Goal: Task Accomplishment & Management: Manage account settings

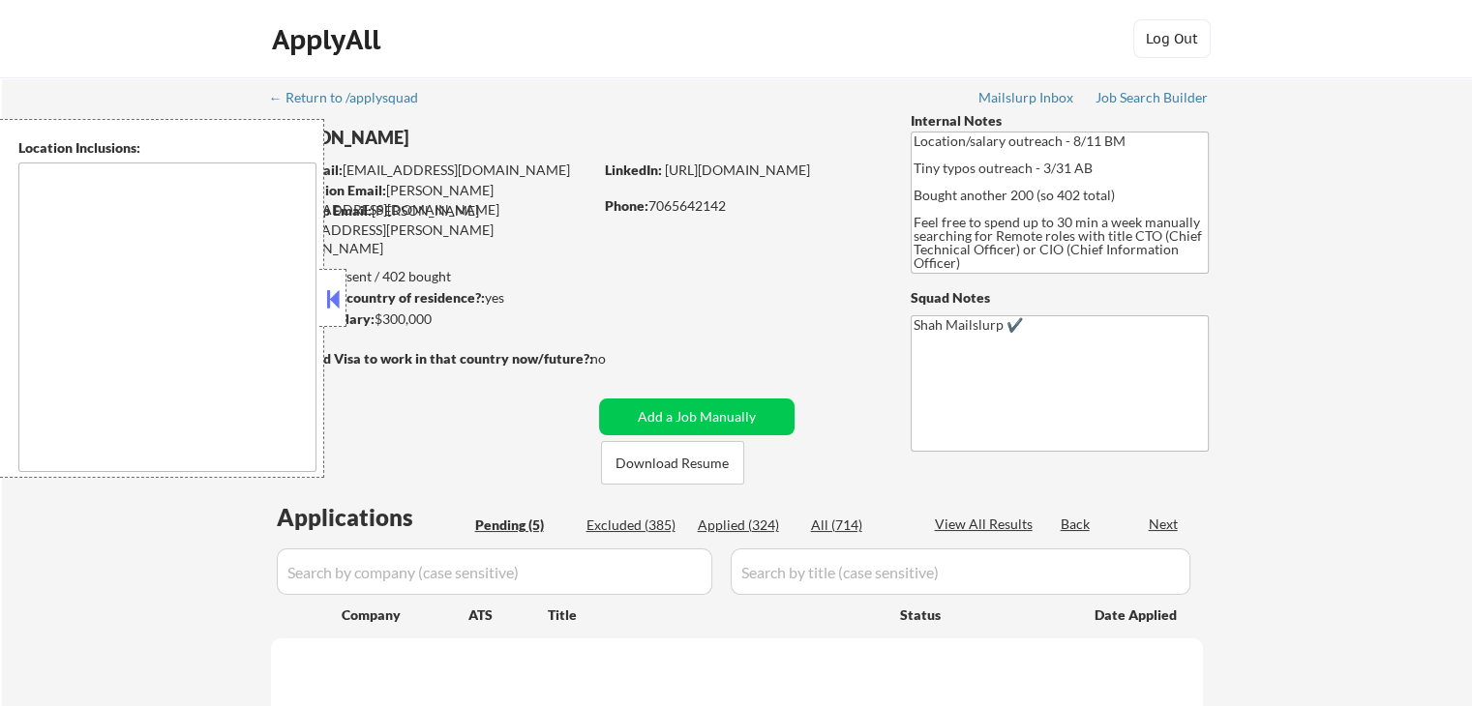
select select ""pending""
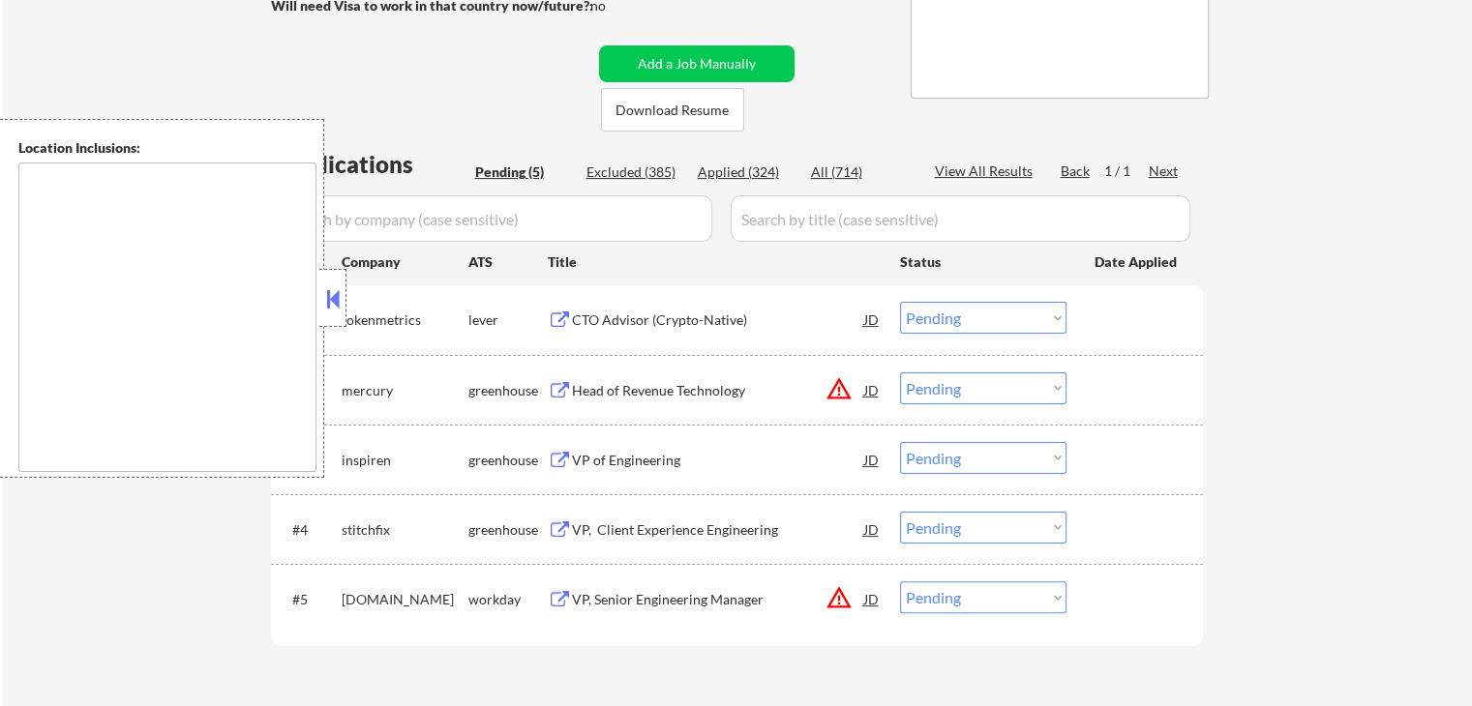
scroll to position [387, 0]
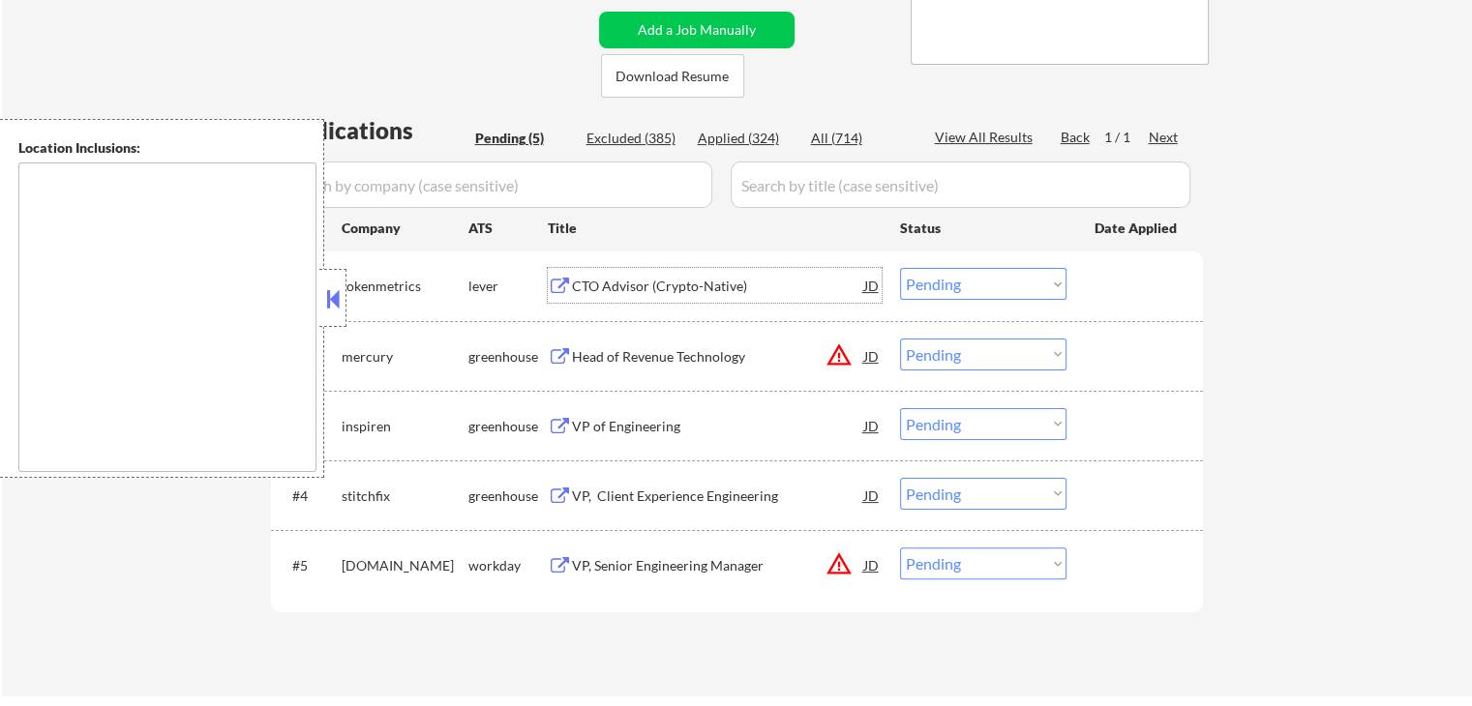
click at [619, 292] on div "CTO Advisor (Crypto-Native)" at bounding box center [718, 286] width 292 height 19
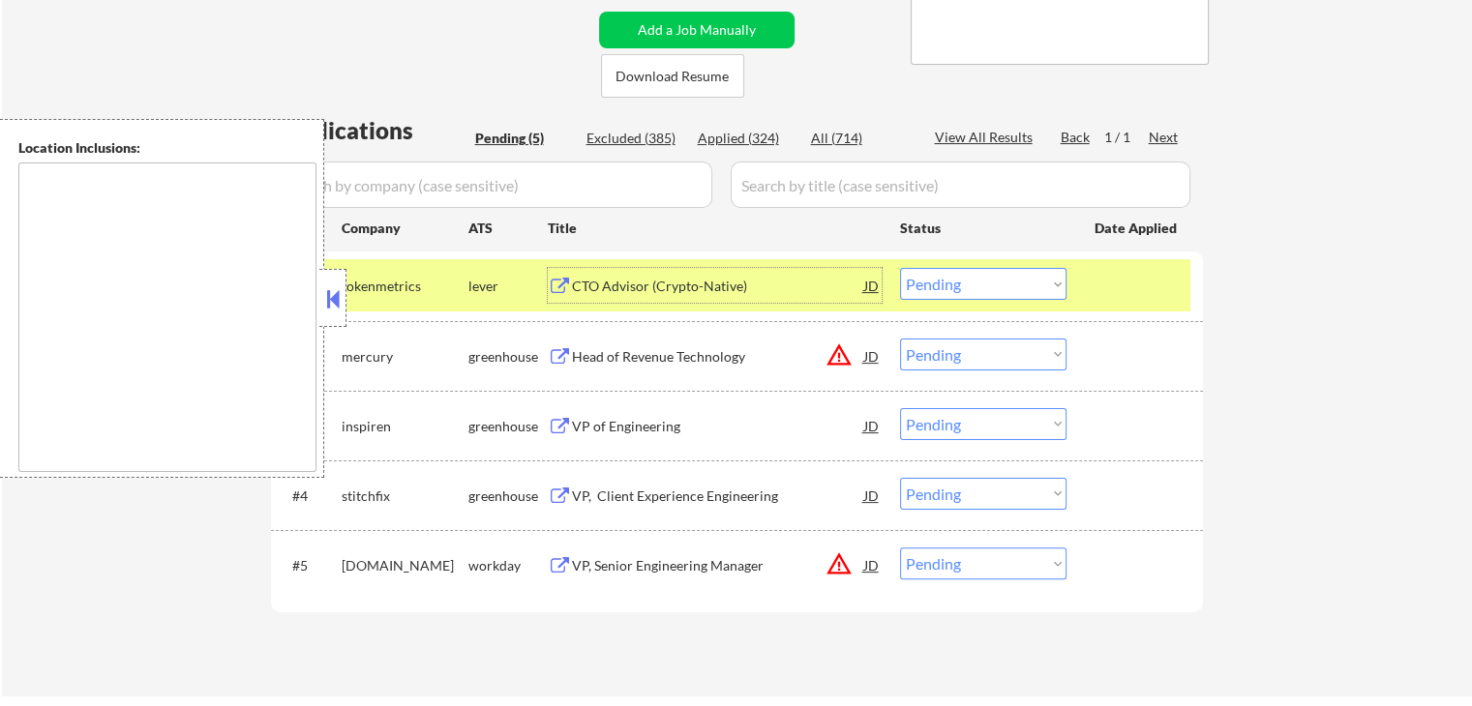
click at [709, 276] on div "CTO Advisor (Crypto-Native)" at bounding box center [718, 285] width 292 height 35
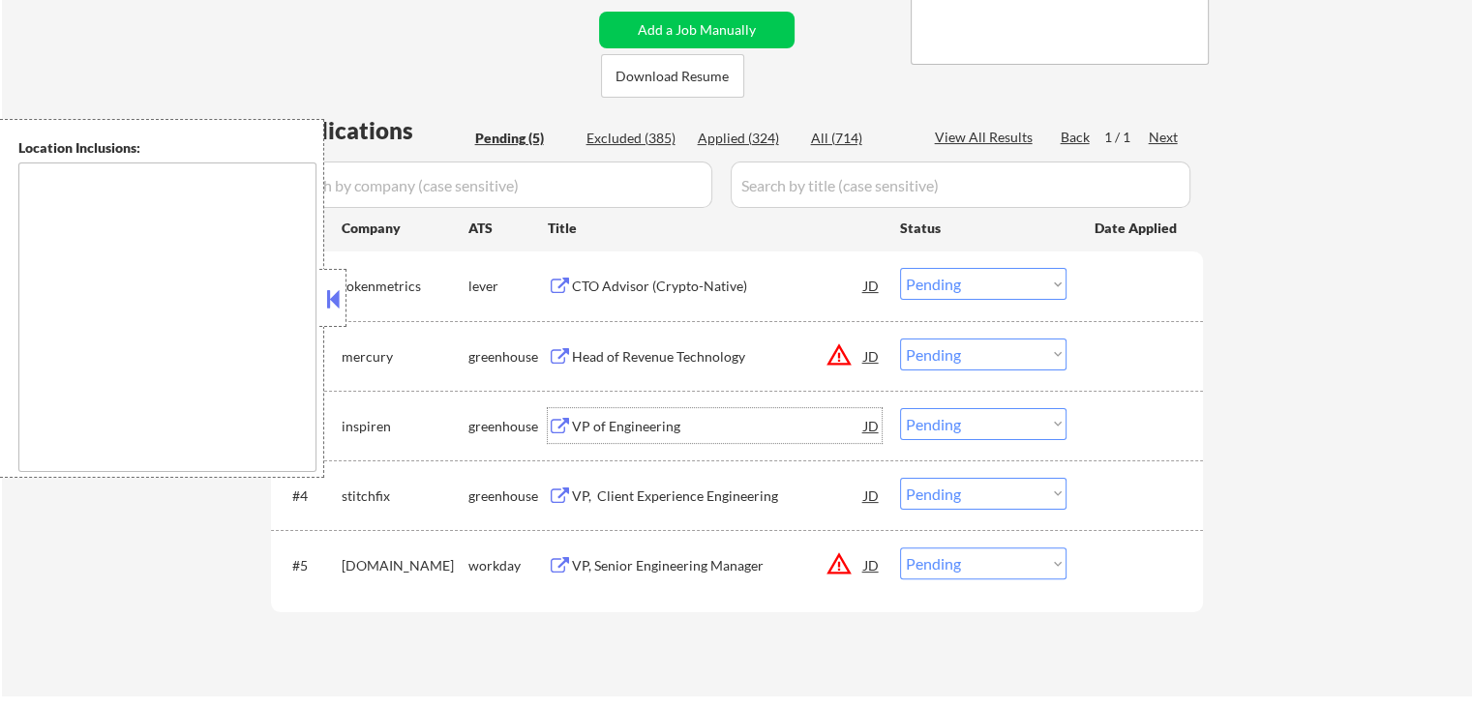
click at [591, 434] on div "VP of Engineering" at bounding box center [718, 426] width 292 height 19
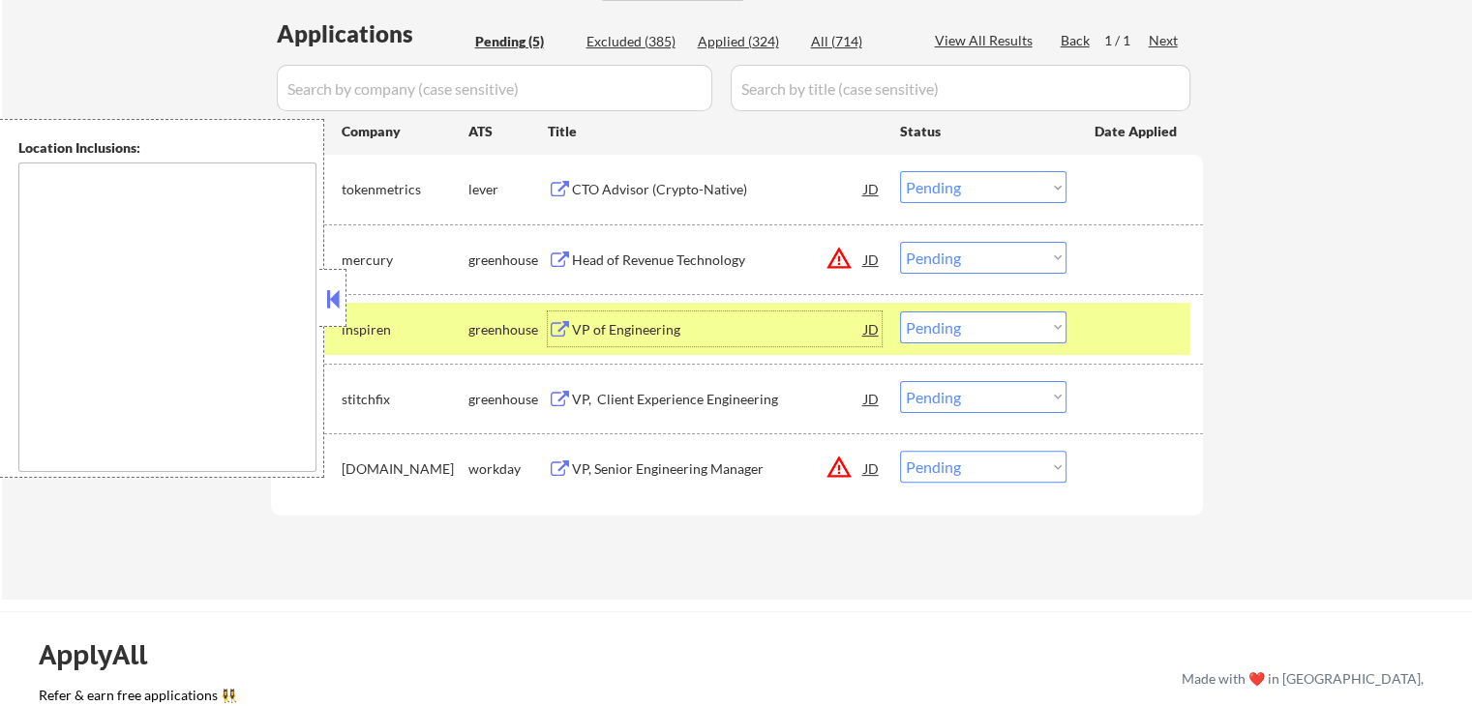
scroll to position [581, 0]
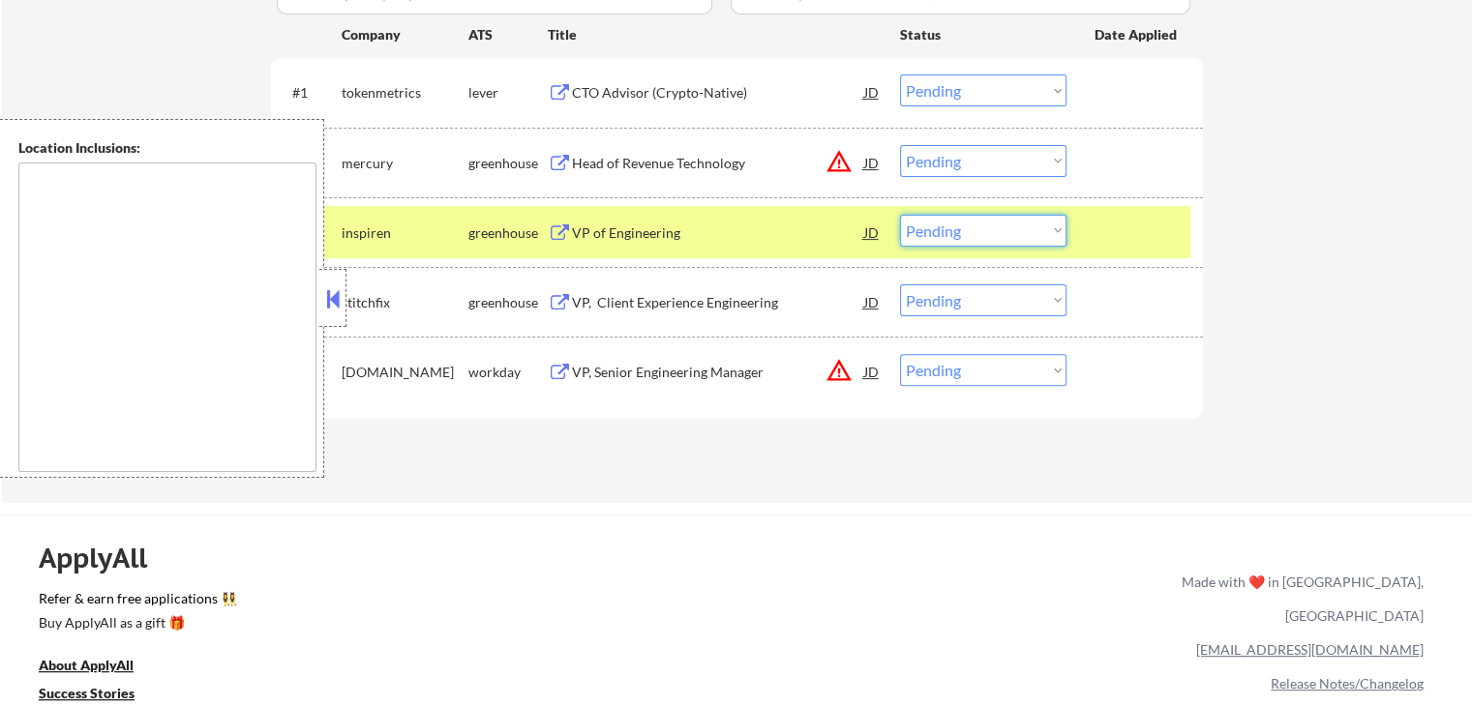
drag, startPoint x: 966, startPoint y: 228, endPoint x: 972, endPoint y: 244, distance: 16.9
click at [969, 230] on select "Choose an option... Pending Applied Excluded (Questions) Excluded (Expired) Exc…" at bounding box center [983, 231] width 166 height 32
click at [900, 215] on select "Choose an option... Pending Applied Excluded (Questions) Excluded (Expired) Exc…" at bounding box center [983, 231] width 166 height 32
select select ""pending""
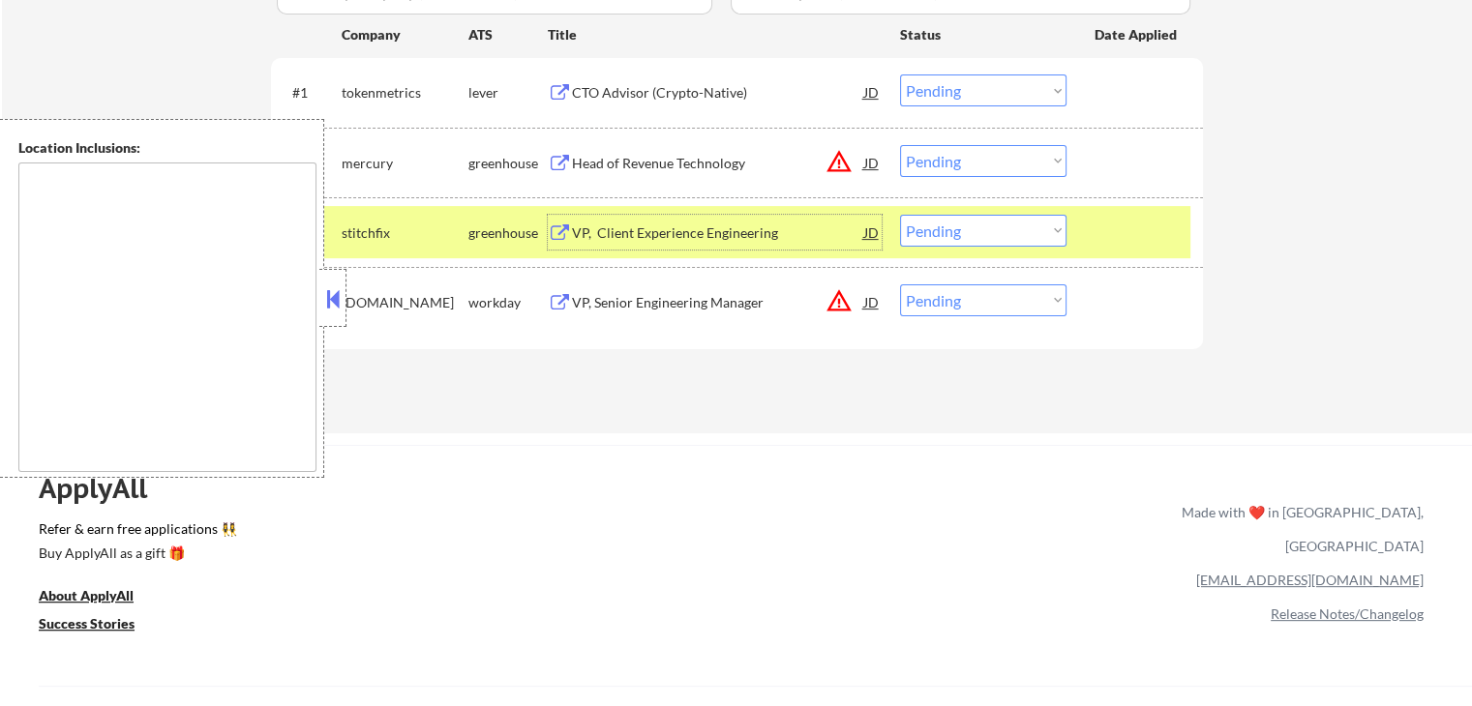
click at [608, 226] on div "VP, Client Experience Engineering" at bounding box center [718, 233] width 292 height 19
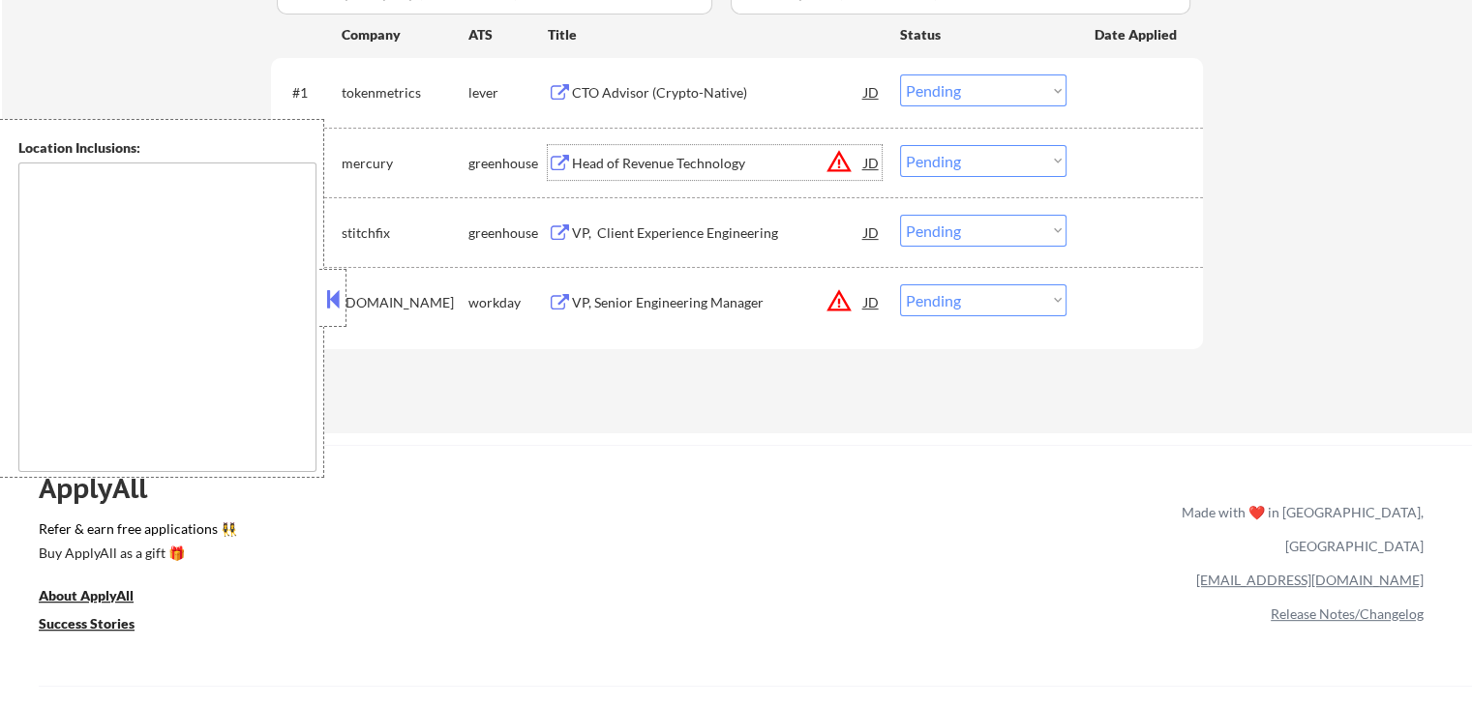
click at [594, 158] on div "Head of Revenue Technology" at bounding box center [718, 163] width 292 height 19
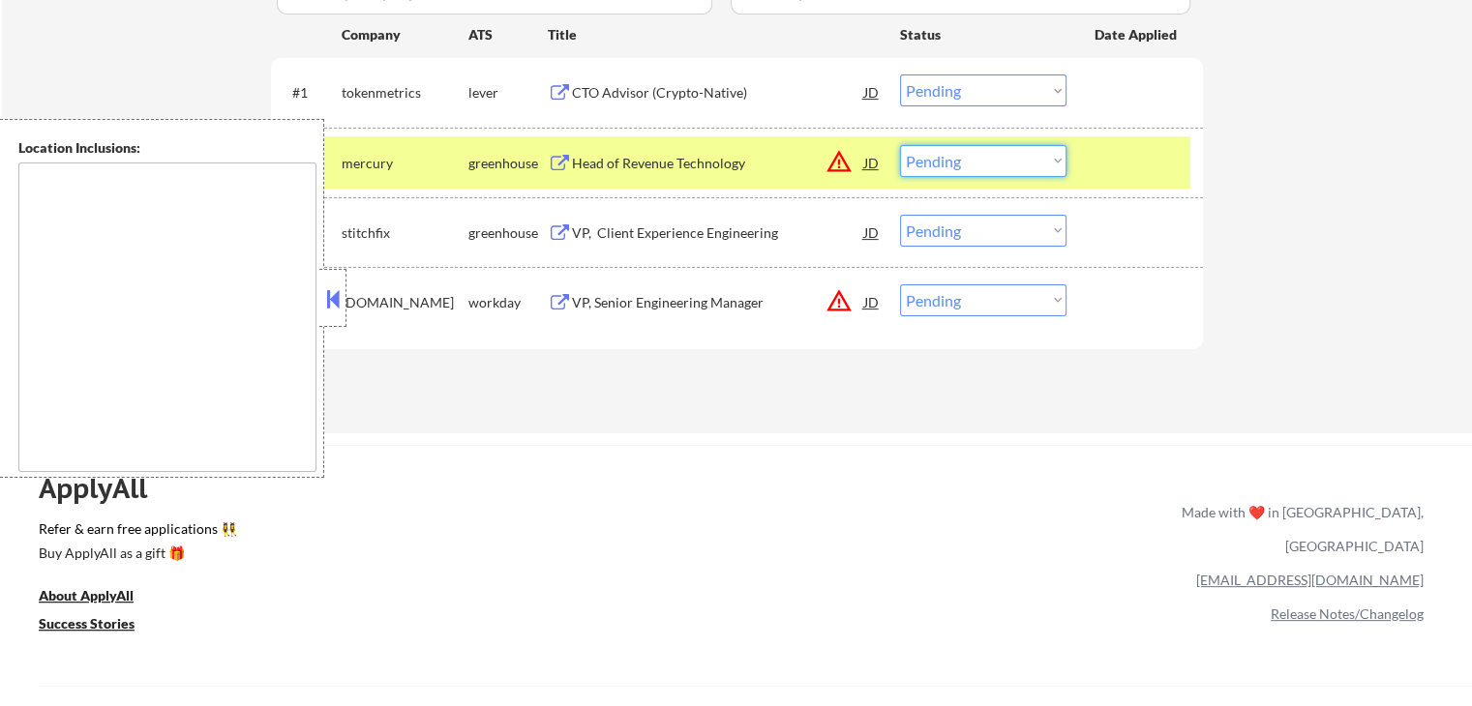
click at [959, 154] on select "Choose an option... Pending Applied Excluded (Questions) Excluded (Expired) Exc…" at bounding box center [983, 161] width 166 height 32
click at [900, 145] on select "Choose an option... Pending Applied Excluded (Questions) Excluded (Expired) Exc…" at bounding box center [983, 161] width 166 height 32
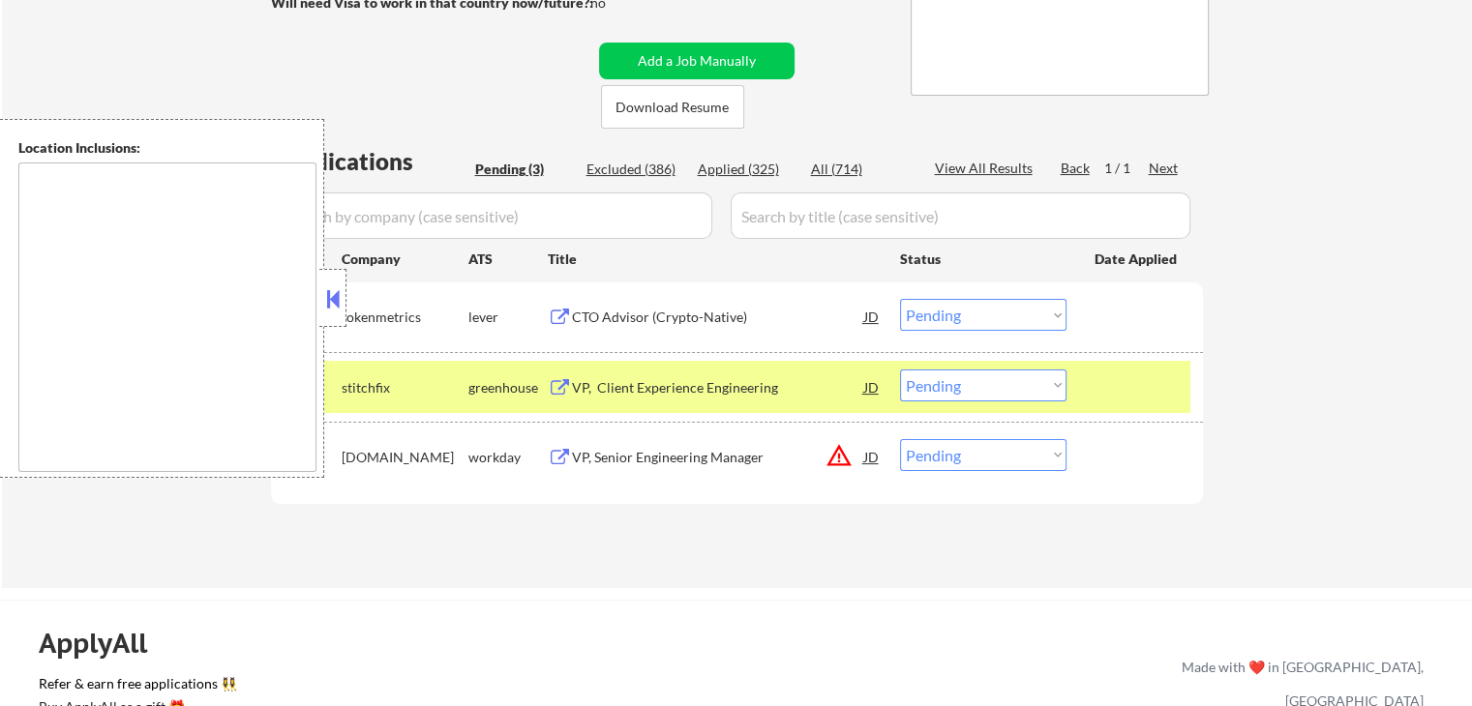
scroll to position [484, 0]
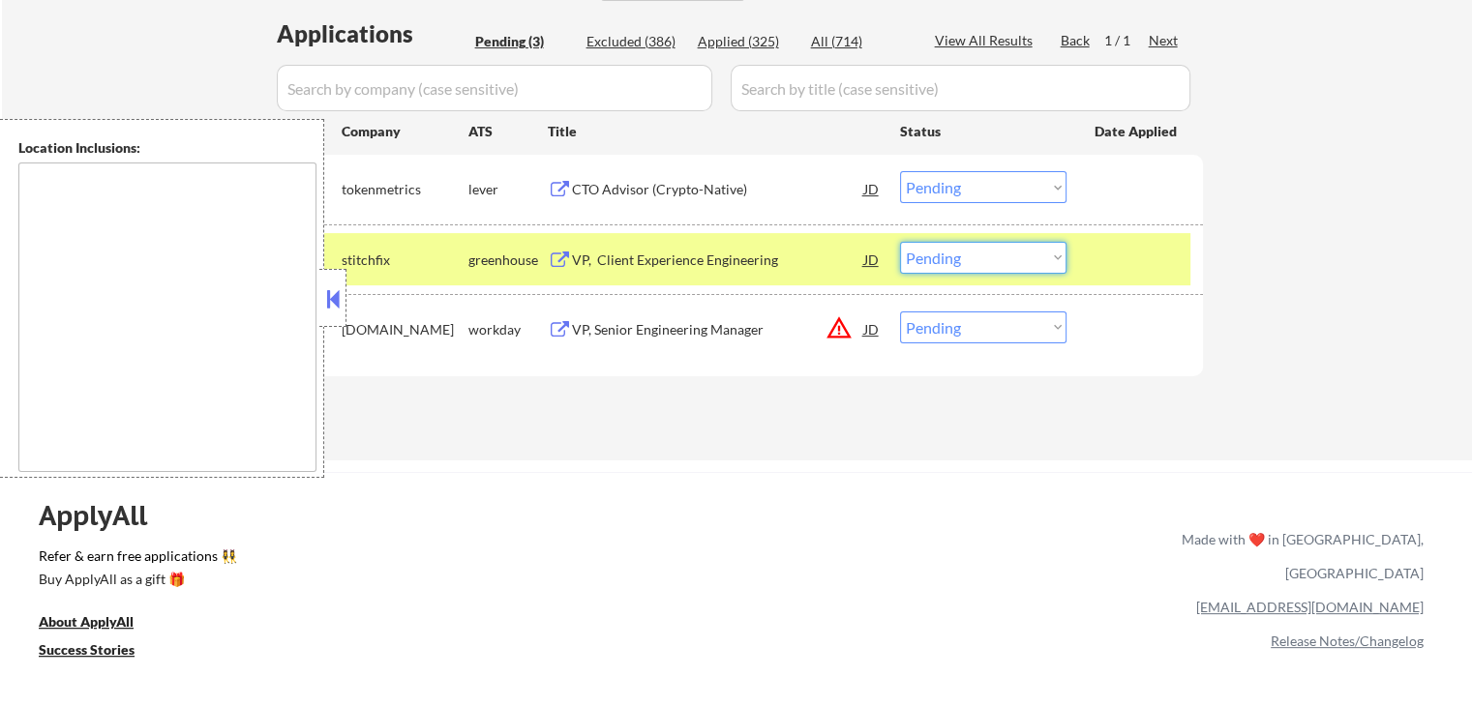
click at [976, 261] on select "Choose an option... Pending Applied Excluded (Questions) Excluded (Expired) Exc…" at bounding box center [983, 258] width 166 height 32
click at [900, 242] on select "Choose an option... Pending Applied Excluded (Questions) Excluded (Expired) Exc…" at bounding box center [983, 258] width 166 height 32
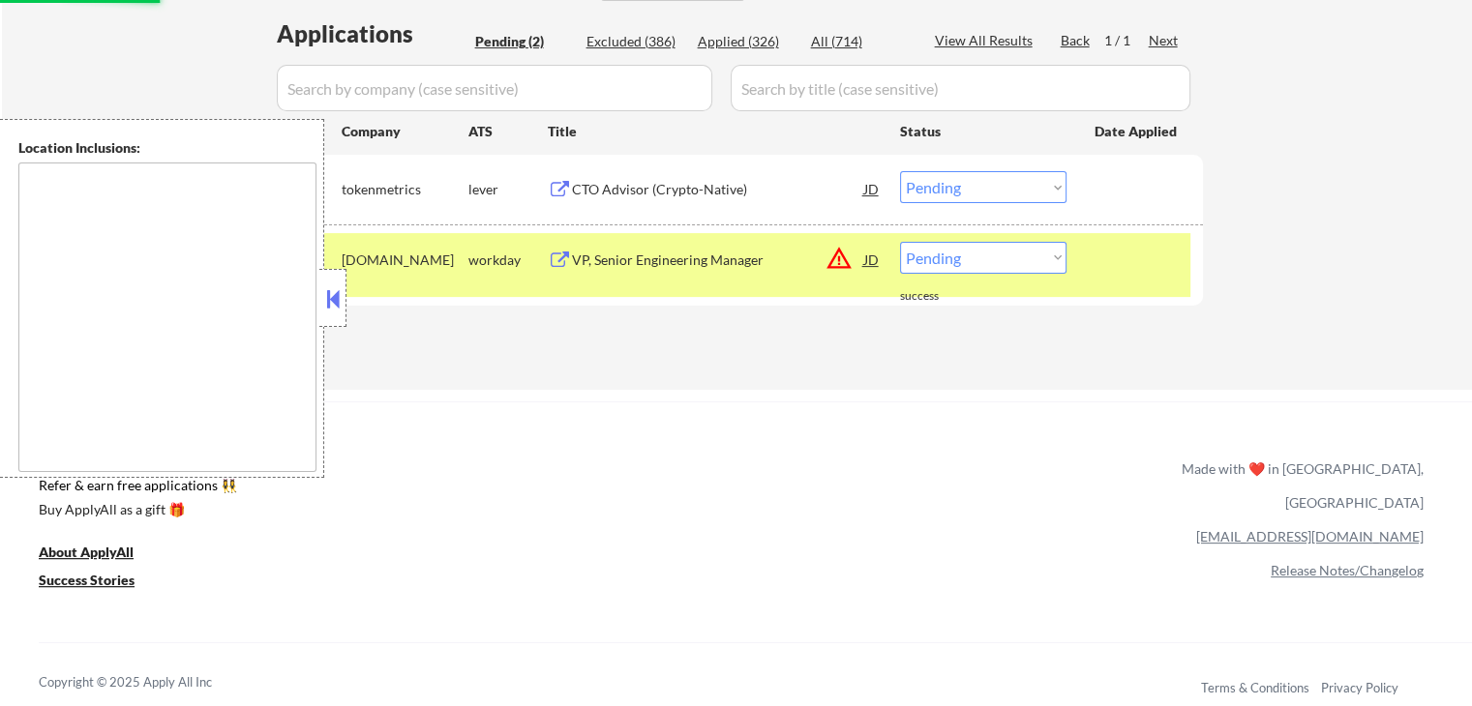
click at [972, 242] on select "Choose an option... Pending Applied Excluded (Questions) Excluded (Expired) Exc…" at bounding box center [983, 258] width 166 height 32
select select ""excluded__location_""
click at [900, 242] on select "Choose an option... Pending Applied Excluded (Questions) Excluded (Expired) Exc…" at bounding box center [983, 258] width 166 height 32
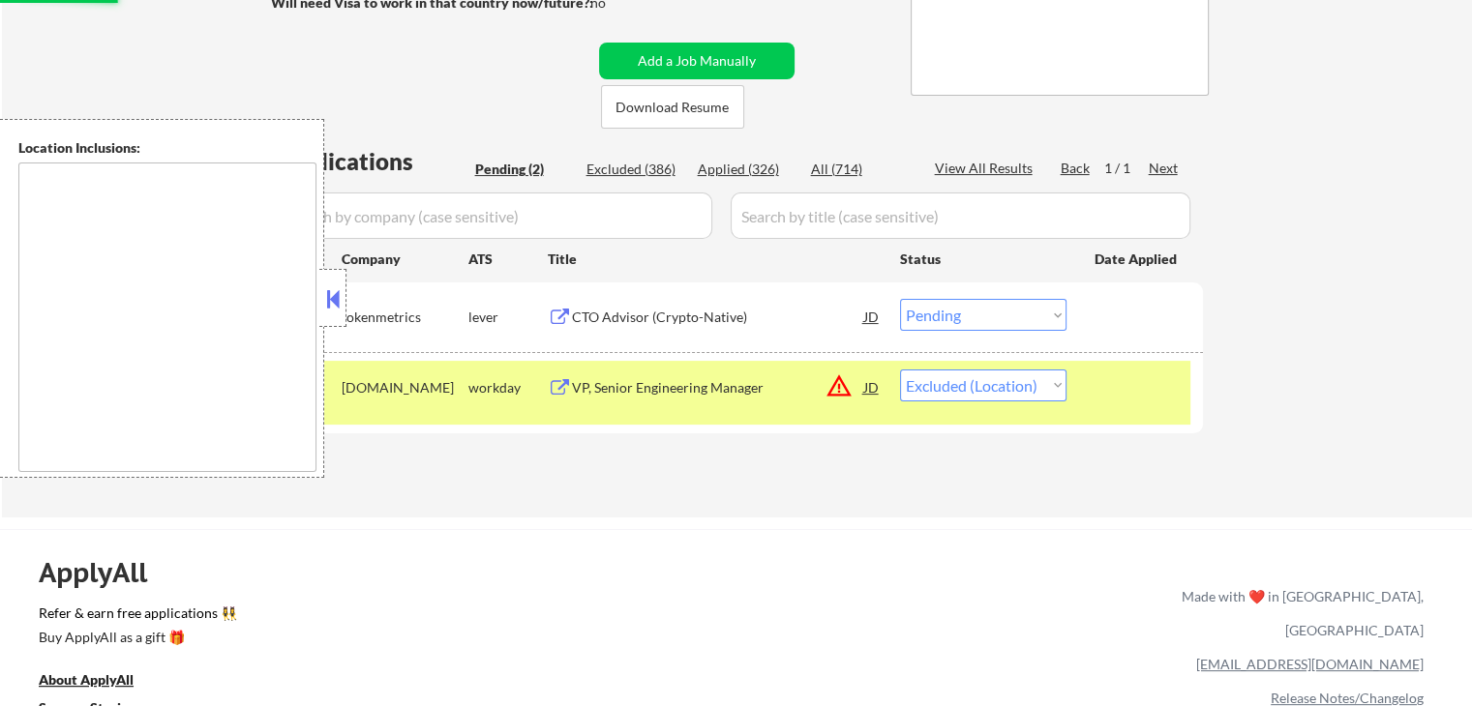
scroll to position [194, 0]
